Goal: Navigation & Orientation: Find specific page/section

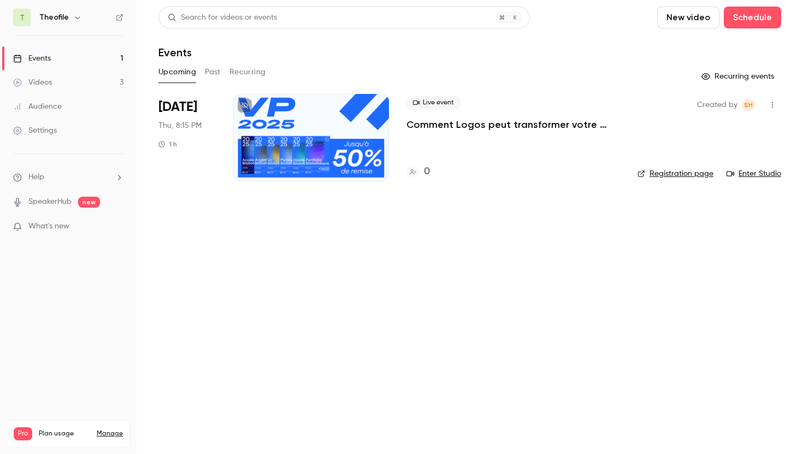
click at [51, 85] on div "Videos" at bounding box center [32, 82] width 39 height 11
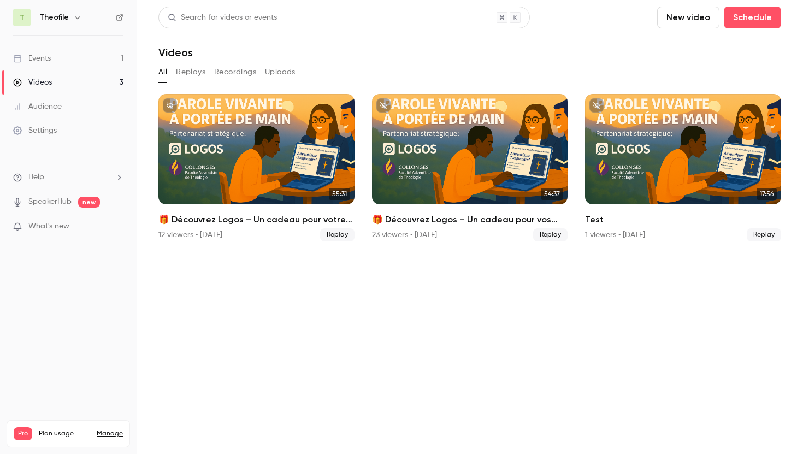
click at [189, 72] on button "Replays" at bounding box center [191, 71] width 30 height 17
click at [238, 75] on button "Recordings" at bounding box center [235, 71] width 42 height 17
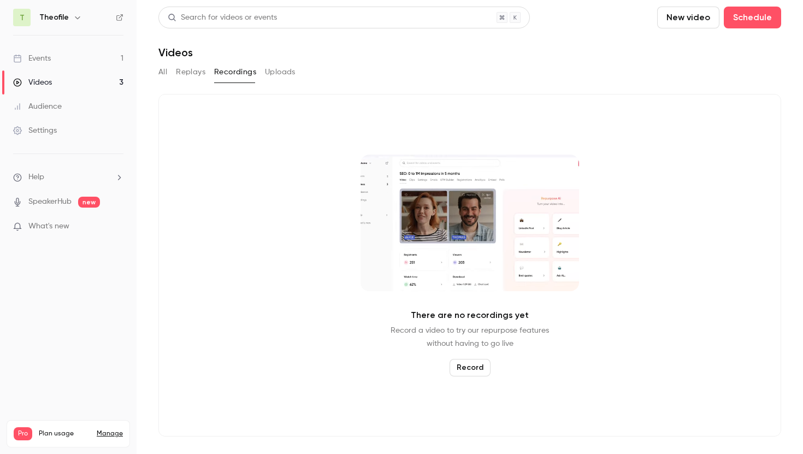
click at [287, 74] on button "Uploads" at bounding box center [280, 71] width 31 height 17
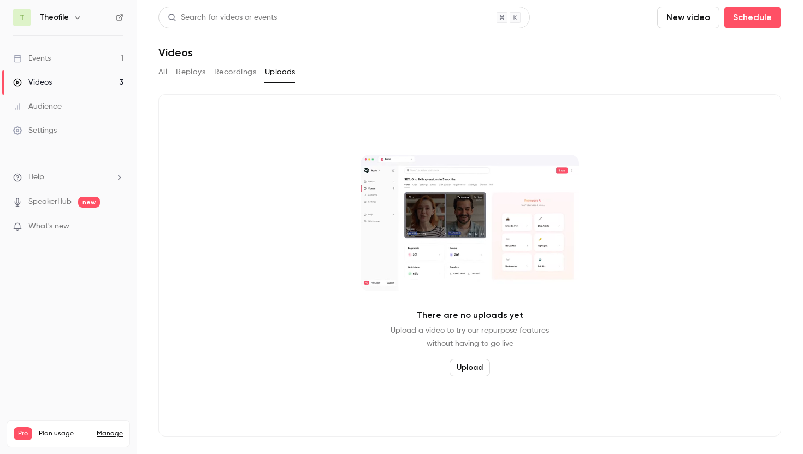
click at [161, 71] on button "All" at bounding box center [162, 71] width 9 height 17
